Goal: Information Seeking & Learning: Learn about a topic

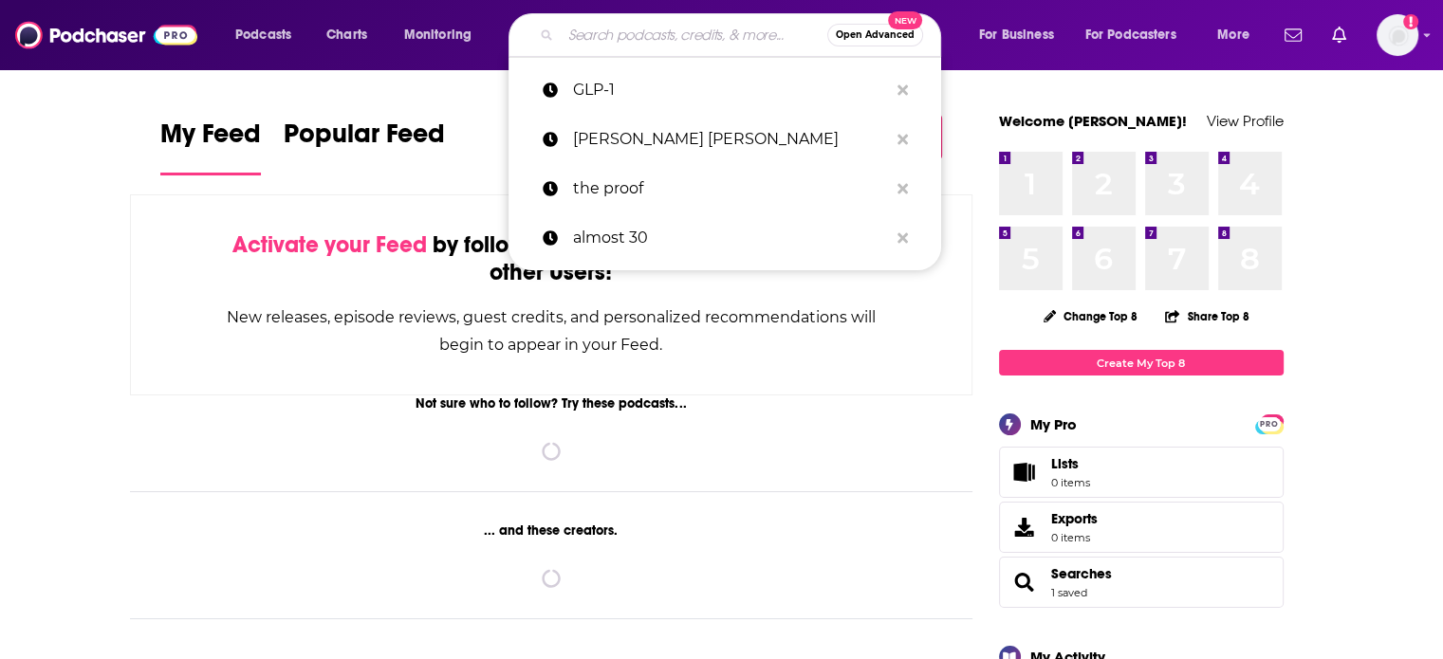
click at [635, 34] on input "Search podcasts, credits, & more..." at bounding box center [694, 35] width 267 height 30
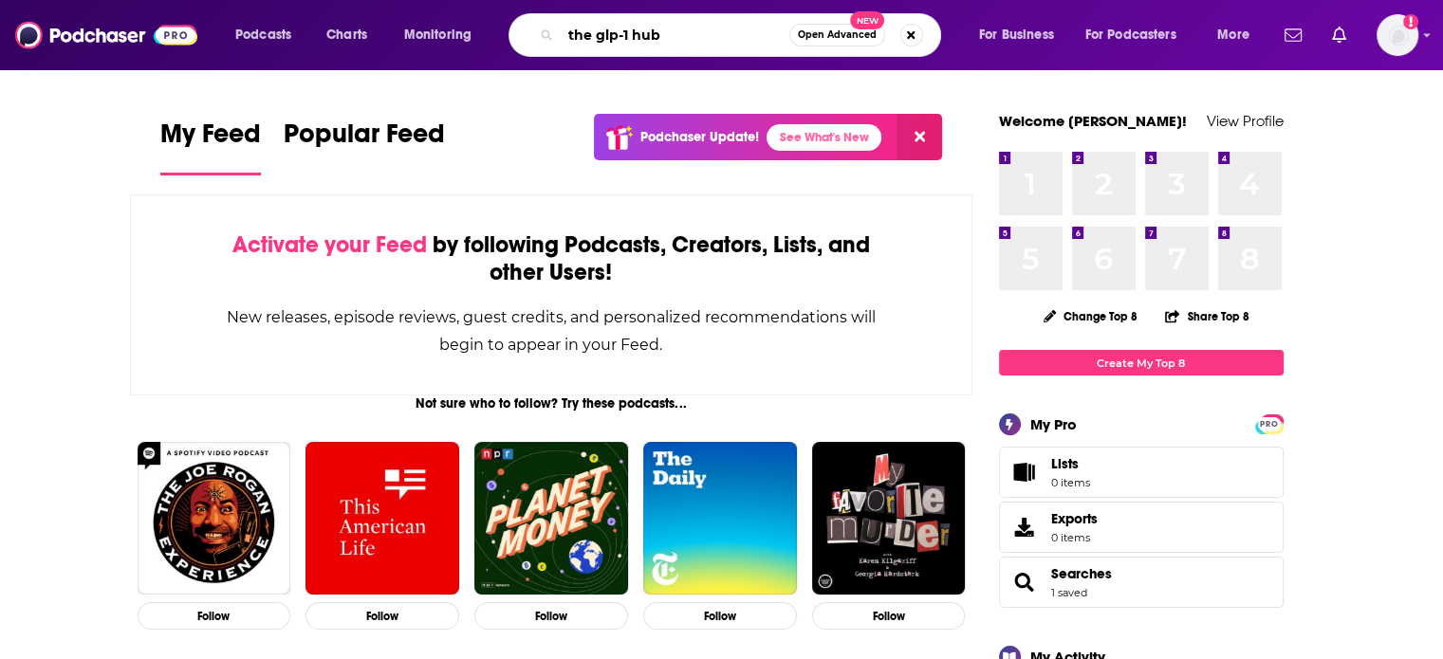
type input "the glp-1 hub"
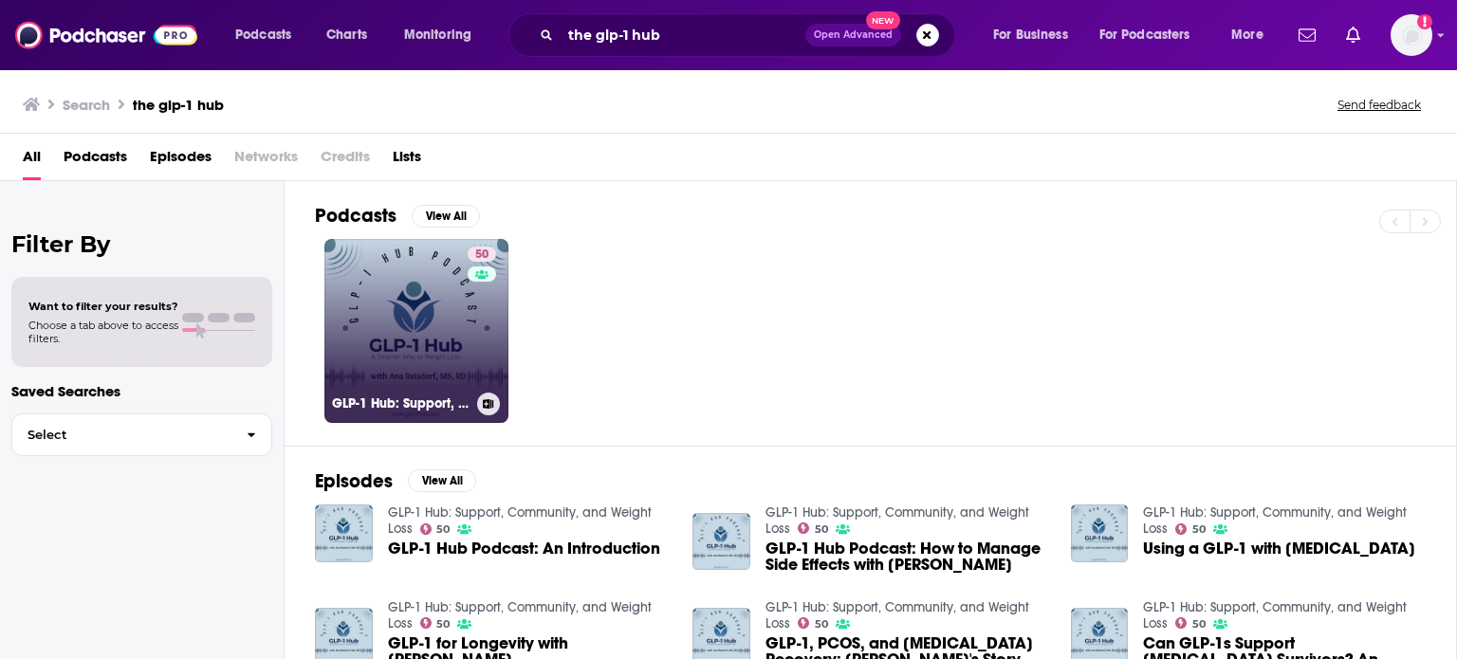
click at [459, 303] on link "50 GLP-1 Hub: Support, Community, and Weight Loss" at bounding box center [416, 331] width 184 height 184
